Goal: Information Seeking & Learning: Learn about a topic

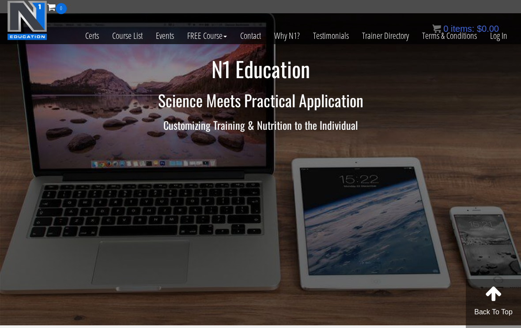
click at [494, 36] on link "Log In" at bounding box center [499, 35] width 30 height 43
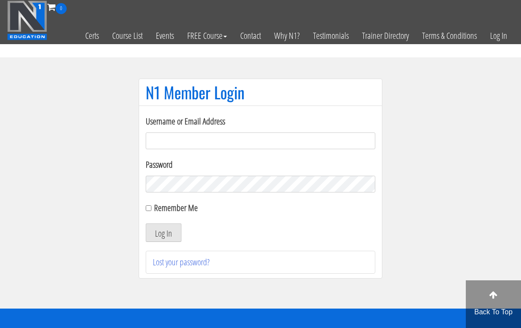
scroll to position [57, 0]
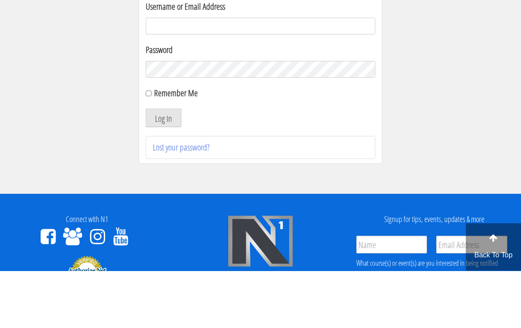
type input "[EMAIL_ADDRESS][DOMAIN_NAME]"
click at [164, 176] on button "Log In" at bounding box center [164, 175] width 36 height 19
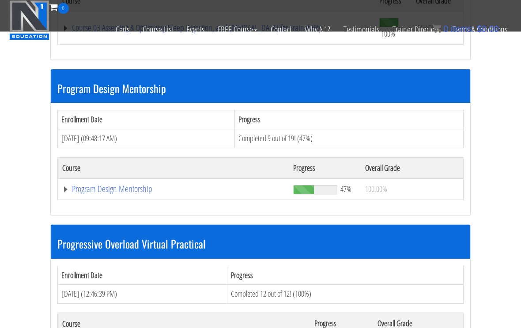
scroll to position [876, 0]
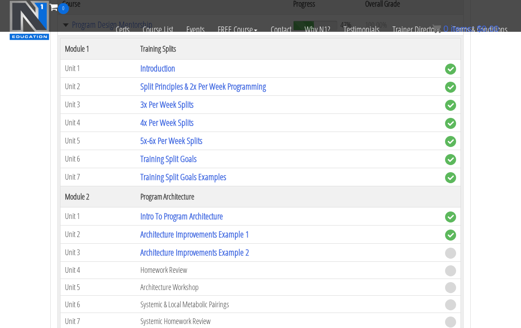
scroll to position [1040, 0]
click at [156, 247] on link "Architecture Improvements Example 2" at bounding box center [195, 253] width 109 height 12
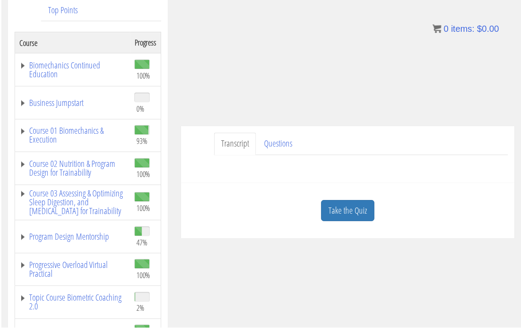
scroll to position [152, 0]
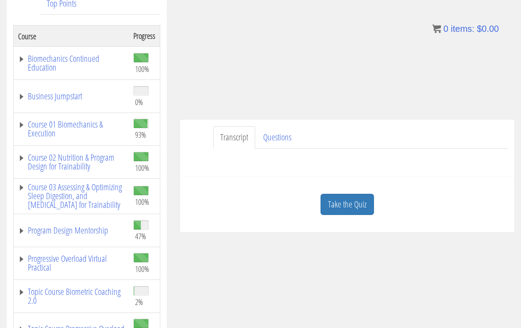
click at [358, 206] on link "Take the Quiz" at bounding box center [347, 205] width 53 height 22
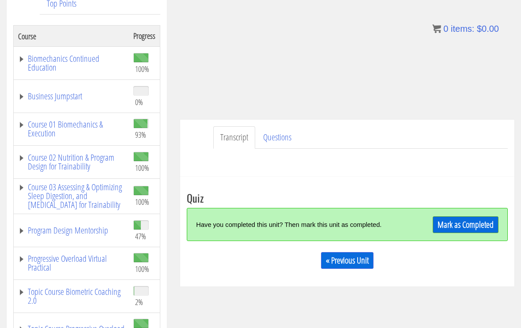
click at [457, 226] on link "Mark as Completed" at bounding box center [466, 225] width 66 height 17
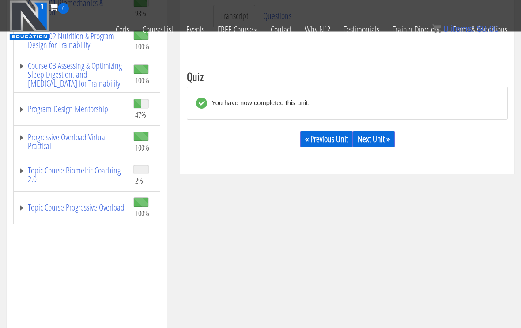
click at [50, 107] on link "Program Design Mentorship" at bounding box center [71, 109] width 107 height 9
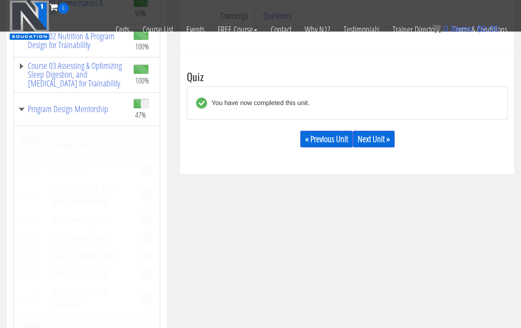
scroll to position [218, 0]
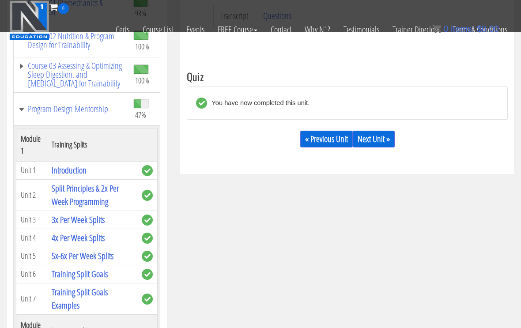
click at [386, 137] on link "Next Unit »" at bounding box center [374, 139] width 42 height 17
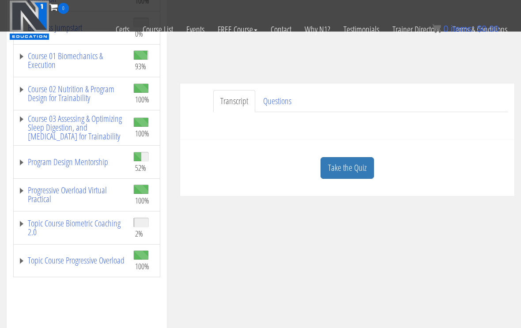
scroll to position [165, 0]
click at [52, 219] on link "Topic Course Biometric Coaching 2.0" at bounding box center [71, 228] width 107 height 18
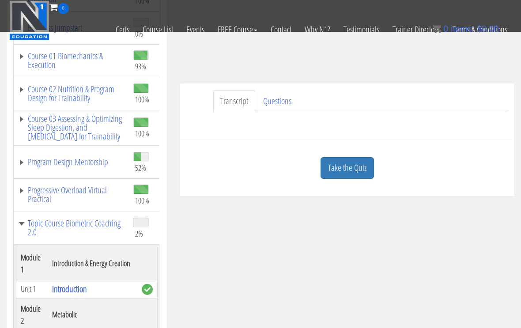
click at [38, 165] on link "Program Design Mentorship" at bounding box center [71, 162] width 107 height 9
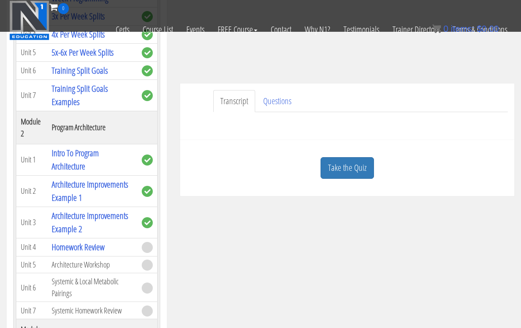
scroll to position [259, 0]
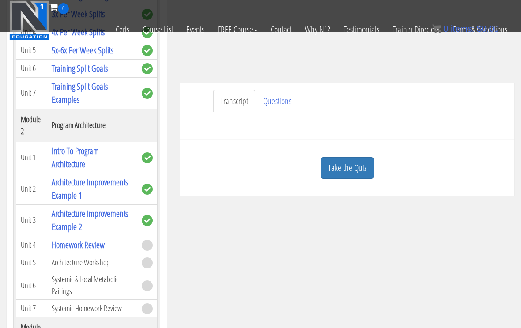
click at [116, 226] on link "Architecture Improvements Example 2" at bounding box center [90, 220] width 76 height 25
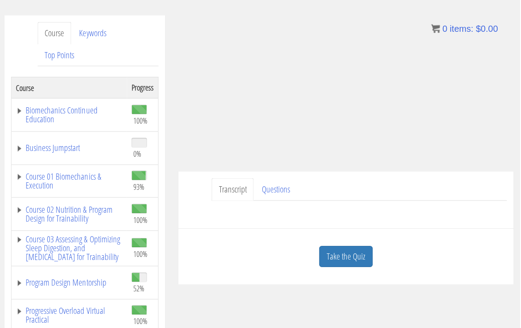
scroll to position [103, 0]
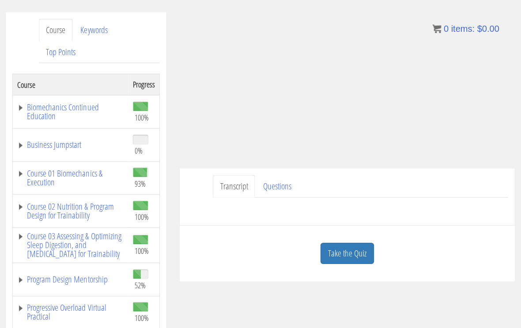
click at [347, 260] on link "Take the Quiz" at bounding box center [347, 254] width 53 height 22
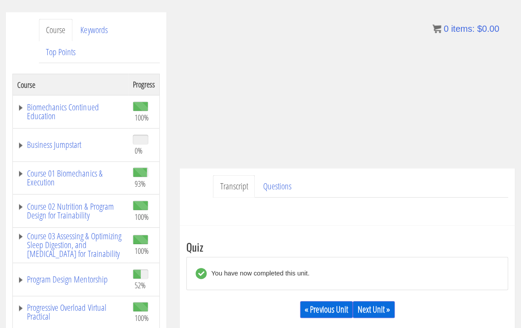
click at [378, 310] on link "Next Unit »" at bounding box center [374, 309] width 42 height 17
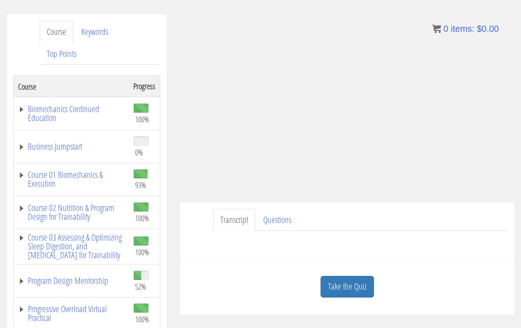
scroll to position [101, 0]
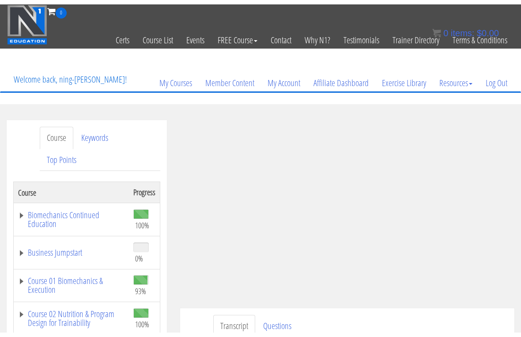
scroll to position [11, 0]
